Goal: Browse casually: Explore the website without a specific task or goal

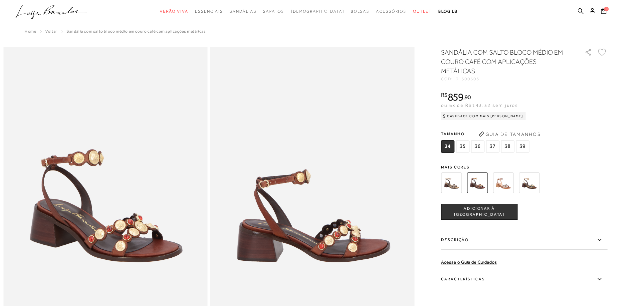
click at [64, 18] on icon ".a{fill-rule:evenodd;}" at bounding box center [52, 12] width 72 height 14
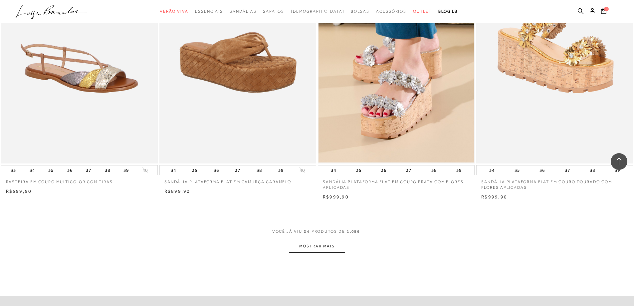
scroll to position [1671, 0]
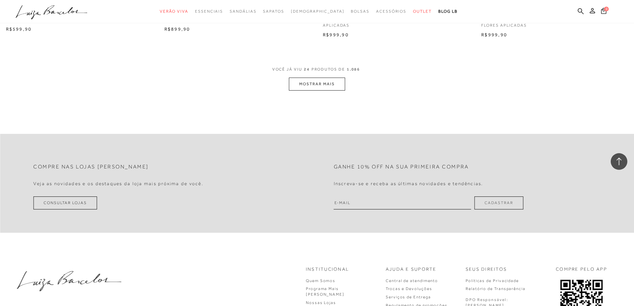
click at [322, 88] on button "MOSTRAR MAIS" at bounding box center [317, 84] width 56 height 13
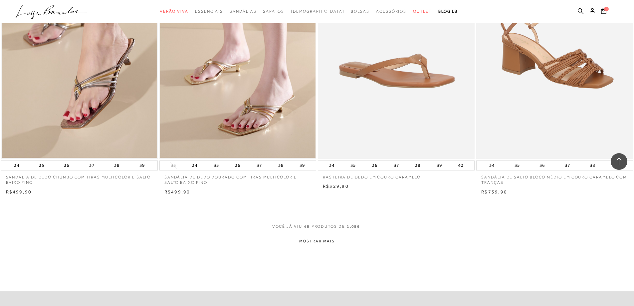
scroll to position [3336, 0]
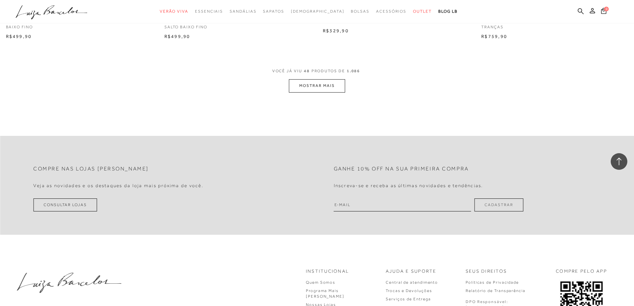
click at [320, 92] on button "MOSTRAR MAIS" at bounding box center [317, 85] width 56 height 13
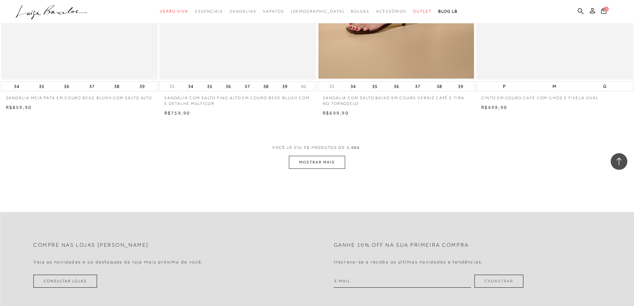
scroll to position [4968, 0]
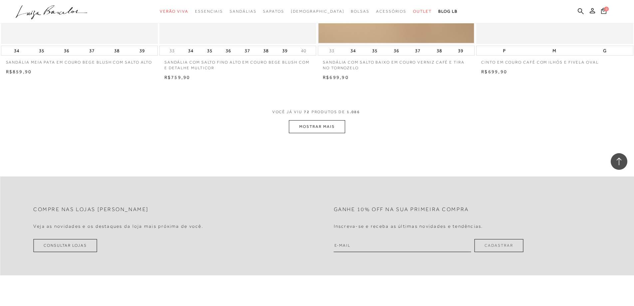
click at [347, 133] on div "VOCÊ JÁ VIU 72 PRODUTOS DE 1.086 MOSTRAR MAIS" at bounding box center [317, 120] width 634 height 25
click at [340, 133] on button "MOSTRAR MAIS" at bounding box center [317, 126] width 56 height 13
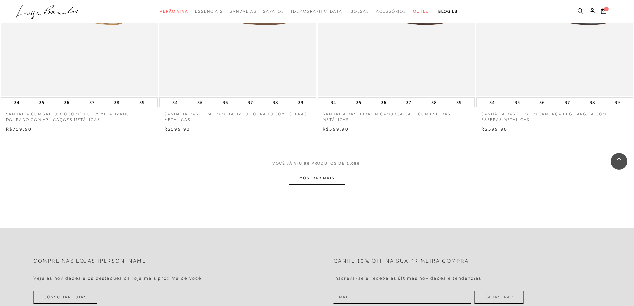
scroll to position [6600, 0]
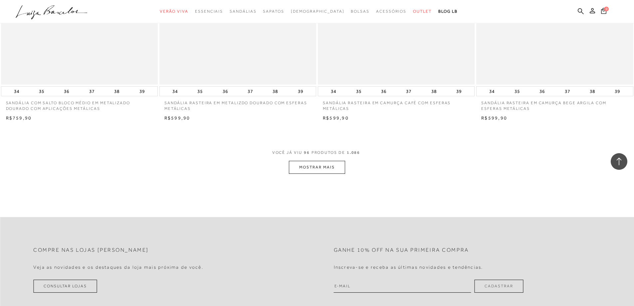
click at [301, 174] on button "MOSTRAR MAIS" at bounding box center [317, 167] width 56 height 13
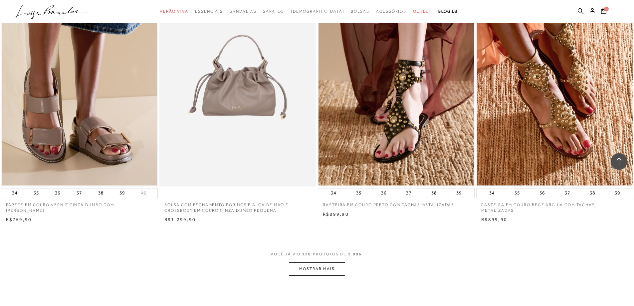
scroll to position [8298, 0]
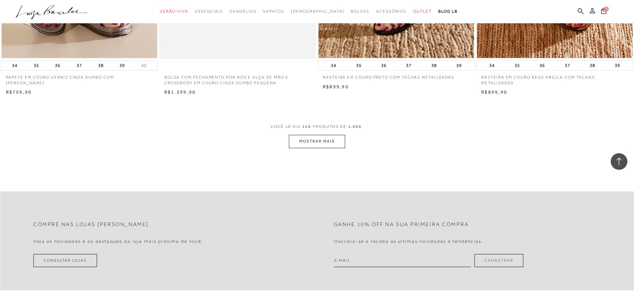
click at [317, 148] on button "MOSTRAR MAIS" at bounding box center [317, 141] width 56 height 13
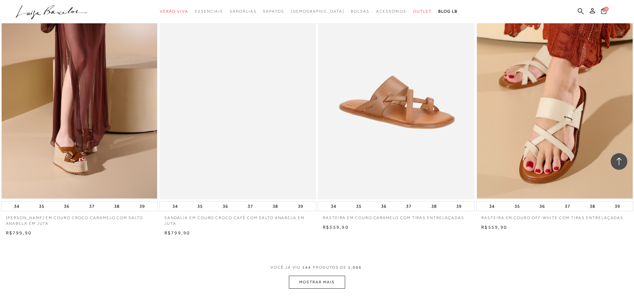
scroll to position [10030, 0]
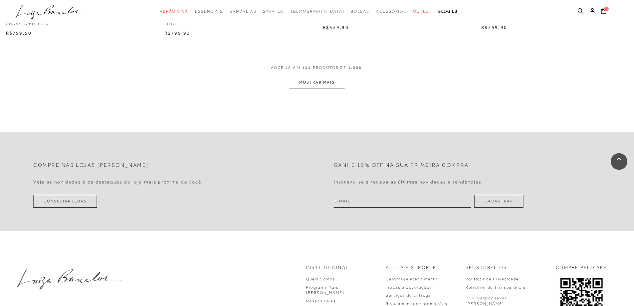
click at [313, 89] on button "MOSTRAR MAIS" at bounding box center [317, 82] width 56 height 13
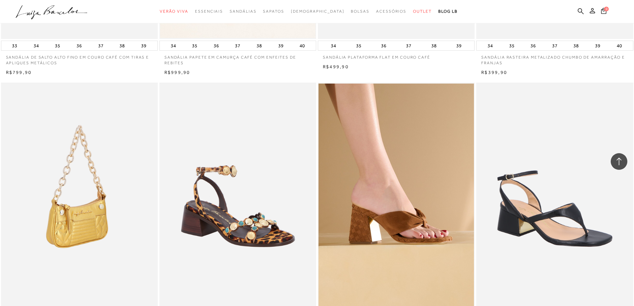
scroll to position [11529, 0]
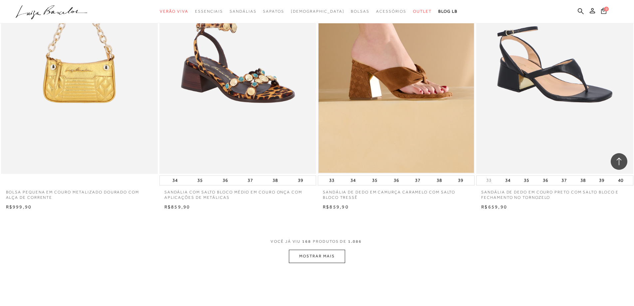
click at [302, 263] on button "MOSTRAR MAIS" at bounding box center [317, 256] width 56 height 13
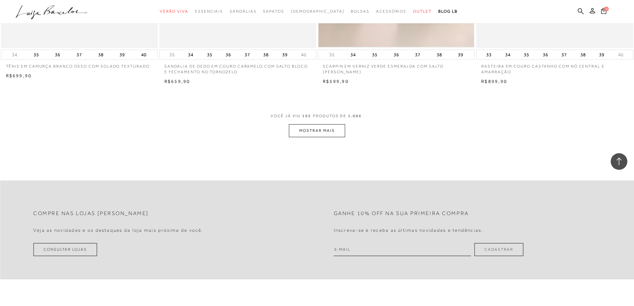
scroll to position [13327, 0]
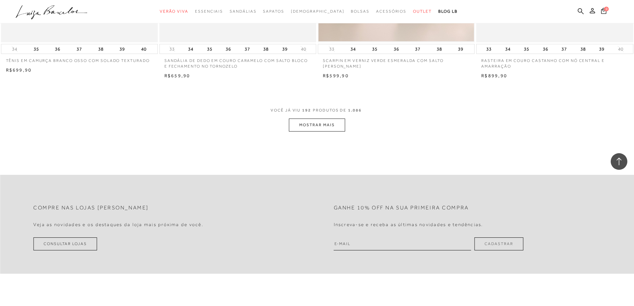
click at [338, 130] on button "MOSTRAR MAIS" at bounding box center [317, 125] width 56 height 13
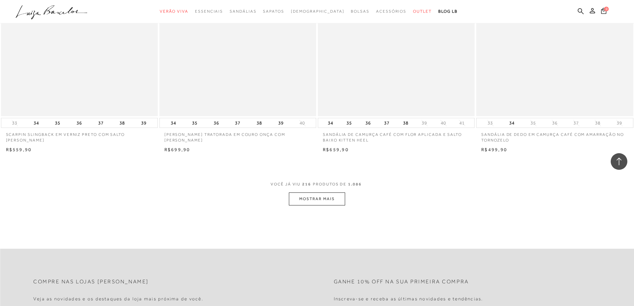
scroll to position [14959, 0]
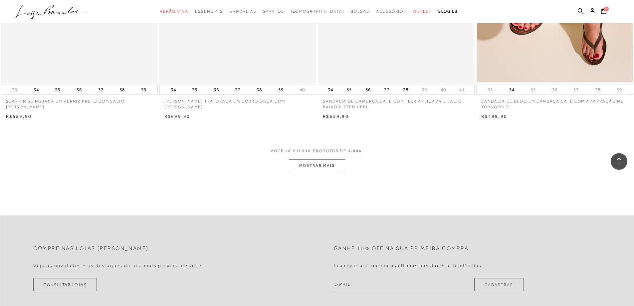
click at [310, 171] on button "MOSTRAR MAIS" at bounding box center [317, 165] width 56 height 13
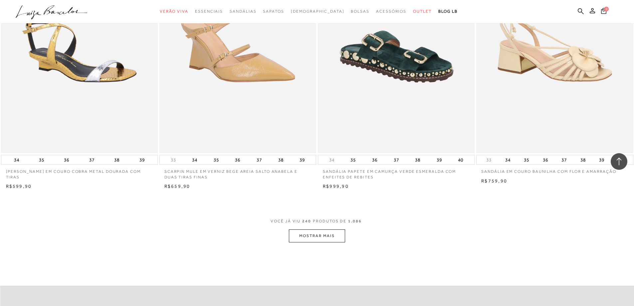
scroll to position [16690, 0]
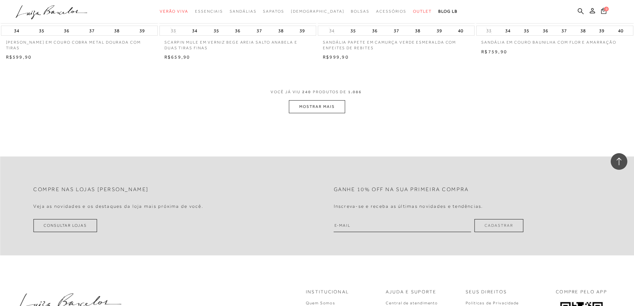
click at [331, 112] on button "MOSTRAR MAIS" at bounding box center [317, 106] width 56 height 13
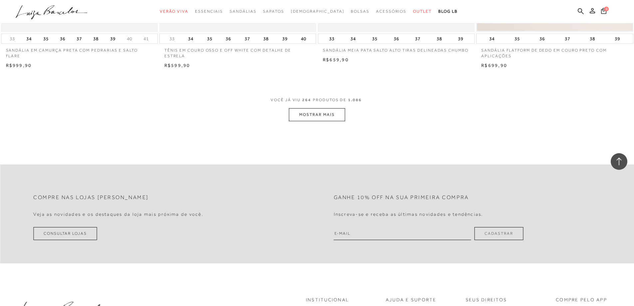
scroll to position [18355, 0]
click at [336, 121] on button "MOSTRAR MAIS" at bounding box center [317, 114] width 56 height 13
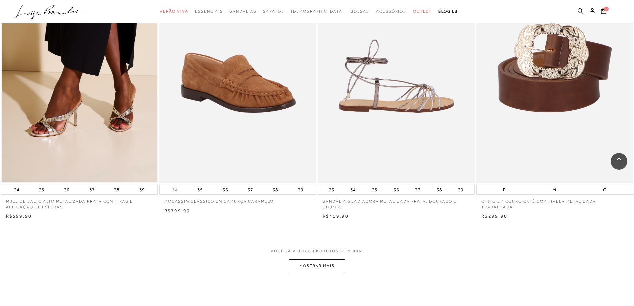
scroll to position [19987, 0]
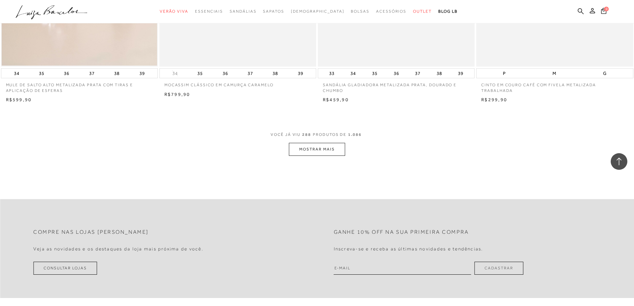
click at [313, 153] on button "MOSTRAR MAIS" at bounding box center [317, 149] width 56 height 13
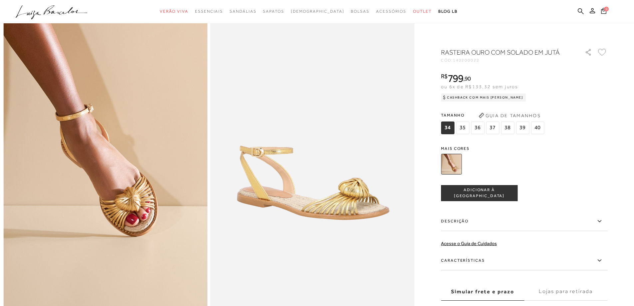
scroll to position [17, 0]
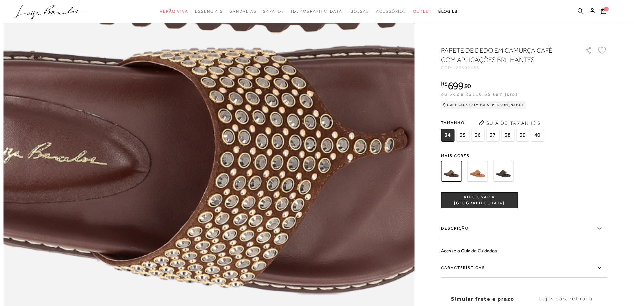
scroll to position [932, 0]
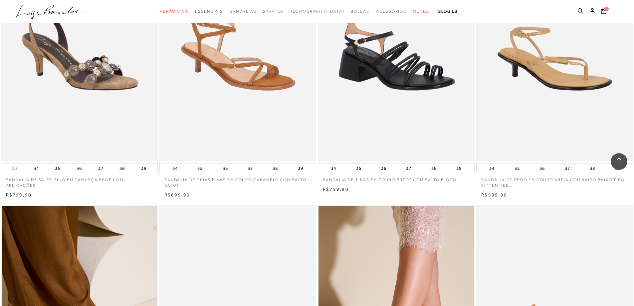
scroll to position [21519, 0]
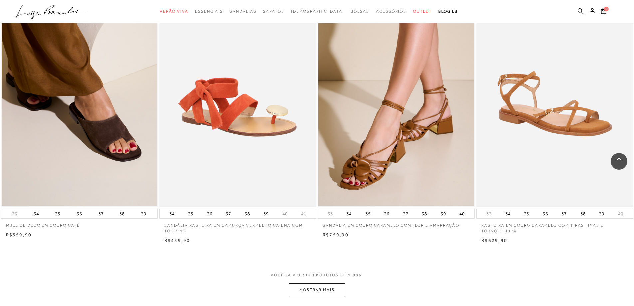
click at [303, 294] on button "MOSTRAR MAIS" at bounding box center [317, 289] width 56 height 13
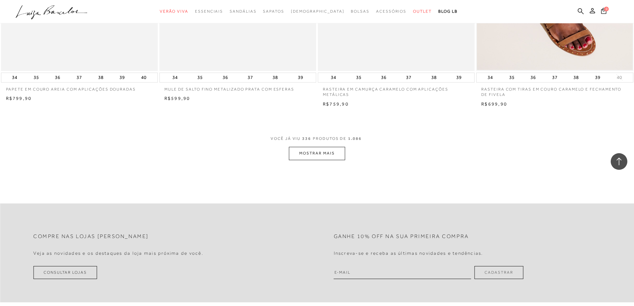
scroll to position [23350, 0]
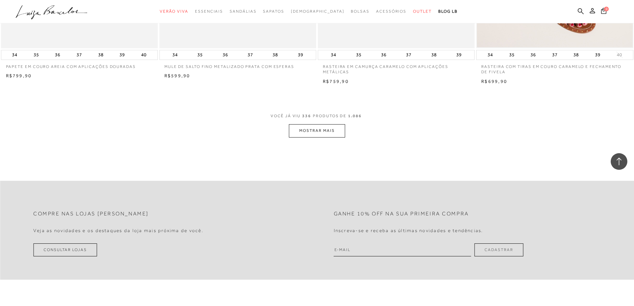
click at [317, 134] on button "MOSTRAR MAIS" at bounding box center [317, 130] width 56 height 13
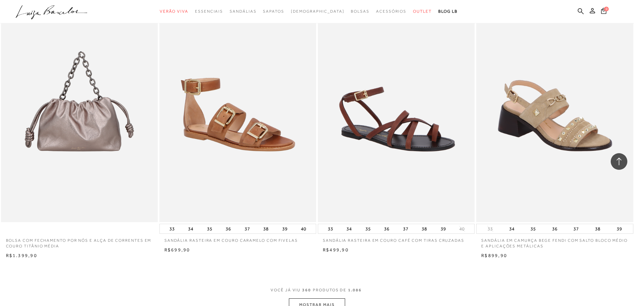
scroll to position [24882, 0]
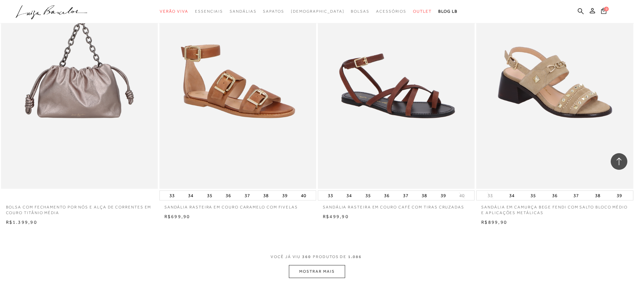
click at [305, 275] on button "MOSTRAR MAIS" at bounding box center [317, 271] width 56 height 13
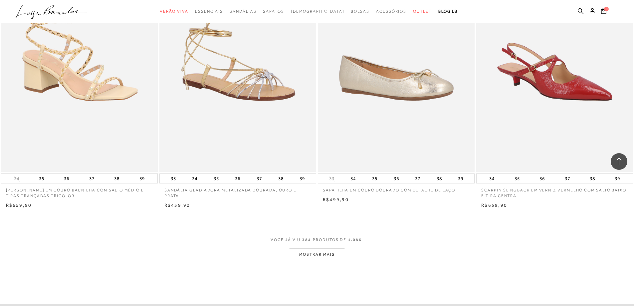
scroll to position [26614, 0]
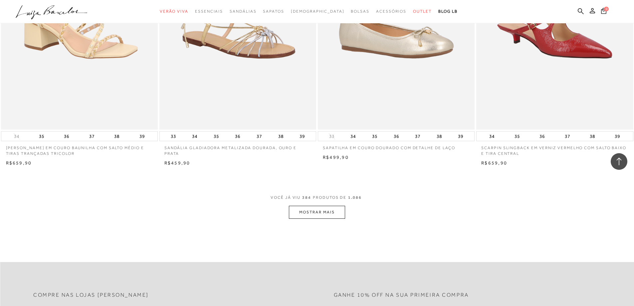
click at [325, 217] on button "MOSTRAR MAIS" at bounding box center [317, 212] width 56 height 13
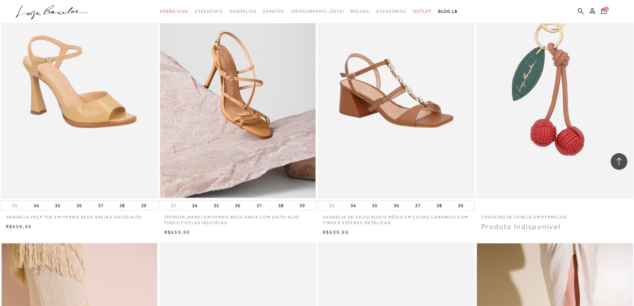
scroll to position [27014, 0]
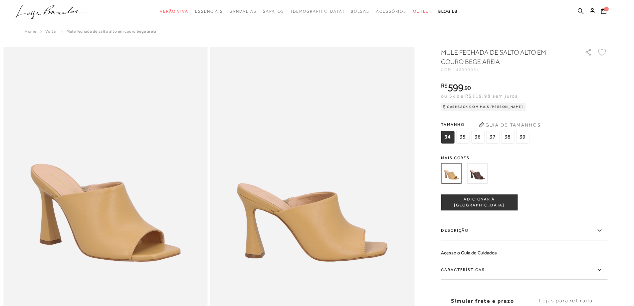
click at [482, 173] on img at bounding box center [477, 173] width 21 height 21
